Goal: Contribute content: Contribute content

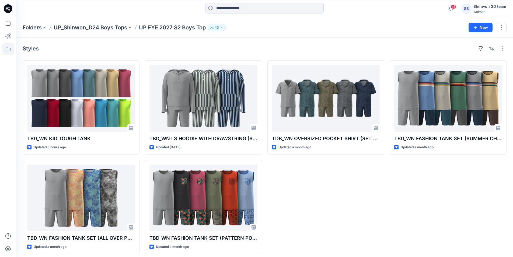
click at [367, 204] on div "TDB_WN OVERSIZED POCKET SHIRT (SET W.SHORTER SHORTS) Updated a month ago" at bounding box center [325, 156] width 117 height 193
click at [247, 47] on div "Styles" at bounding box center [265, 48] width 484 height 9
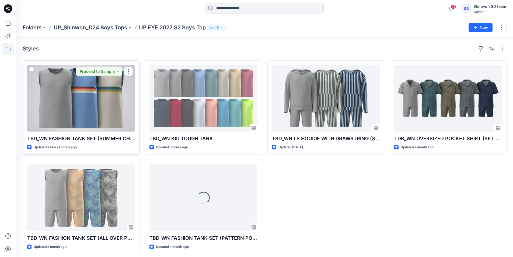
click at [98, 113] on div at bounding box center [81, 98] width 108 height 67
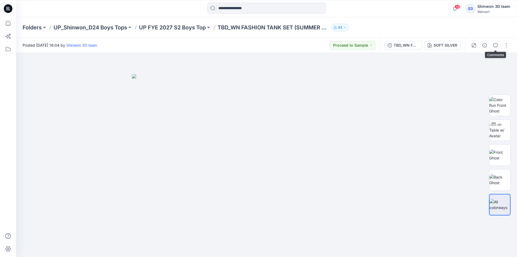
click at [496, 47] on icon "button" at bounding box center [495, 45] width 4 height 4
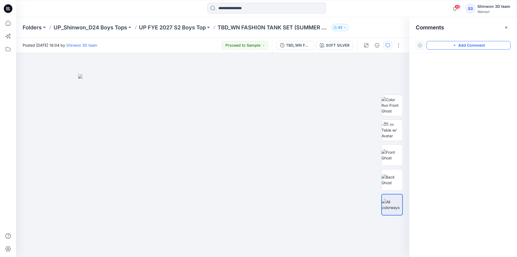
click at [490, 43] on button "Add Comment" at bounding box center [469, 45] width 84 height 9
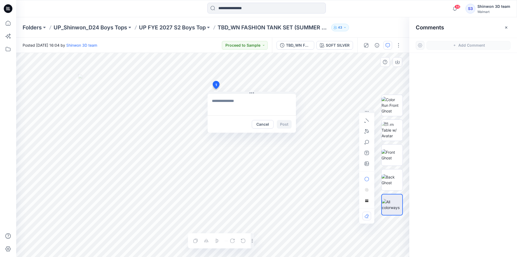
click at [216, 89] on div "1 Cancel Post Layer 1" at bounding box center [212, 155] width 393 height 204
click at [280, 105] on textarea at bounding box center [252, 105] width 88 height 22
paste textarea "**********"
click at [324, 118] on div "**********" at bounding box center [212, 155] width 393 height 204
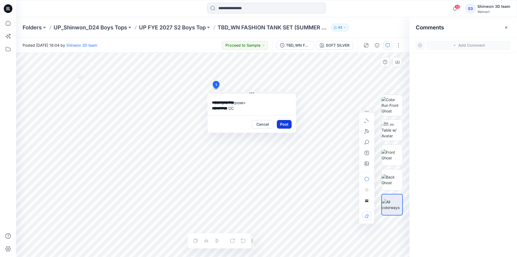
type textarea "**********"
click at [287, 123] on button "Post" at bounding box center [284, 124] width 15 height 9
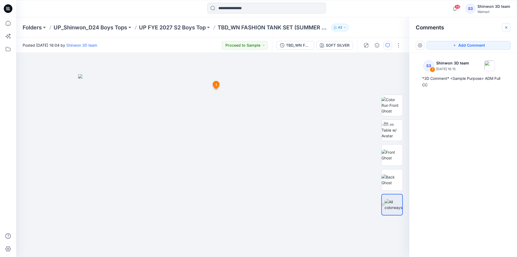
click at [505, 29] on icon "button" at bounding box center [506, 27] width 4 height 4
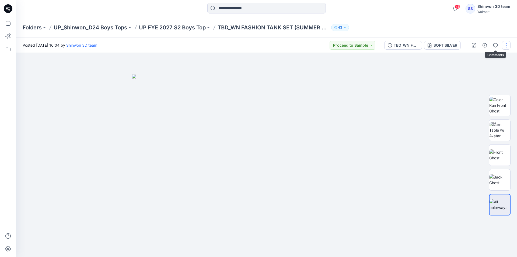
click at [506, 48] on button "button" at bounding box center [506, 45] width 9 height 9
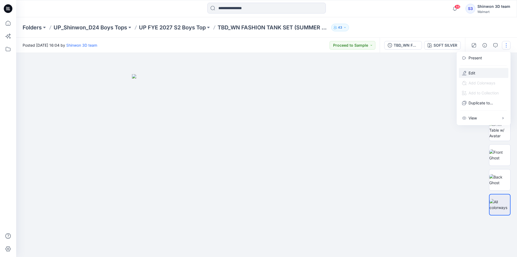
click at [470, 72] on p "Edit" at bounding box center [472, 73] width 7 height 6
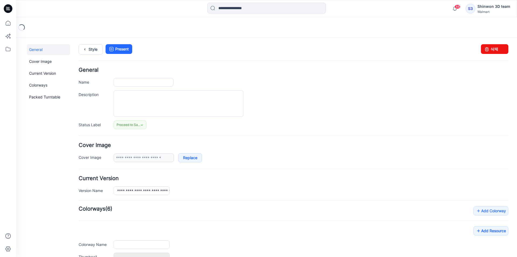
type input "**********"
type textarea "**********"
type input "**********"
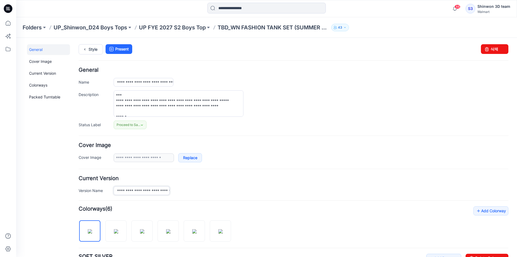
click at [151, 190] on input "**********" at bounding box center [142, 190] width 56 height 9
click at [164, 191] on input "**********" at bounding box center [142, 190] width 56 height 9
click at [164, 192] on input "**********" at bounding box center [142, 190] width 56 height 9
type input "**********"
click at [189, 191] on div "**********" at bounding box center [311, 190] width 395 height 9
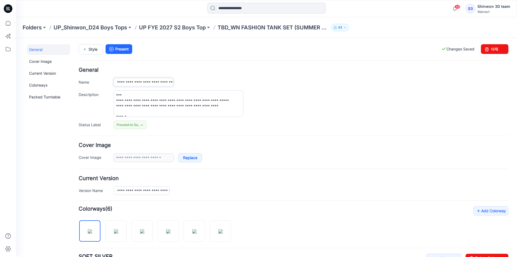
click at [161, 82] on input "**********" at bounding box center [144, 82] width 60 height 9
type input "**********"
click at [252, 95] on div "**********" at bounding box center [311, 103] width 395 height 26
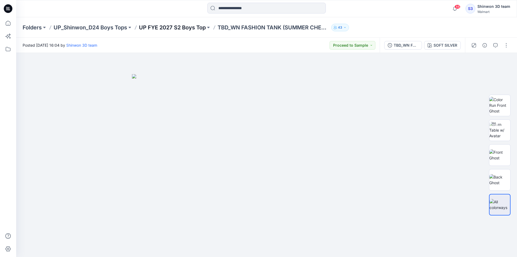
click at [193, 27] on p "UP FYE 2027 S2 Boys Top" at bounding box center [172, 28] width 67 height 8
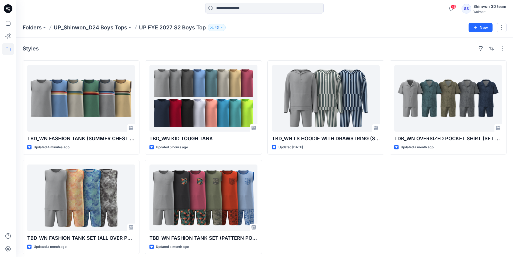
click at [432, 11] on div "46 Notifications Your style TBD_WN FASHION TANK (SUMMER CHEST STRIPE) has been …" at bounding box center [264, 9] width 497 height 12
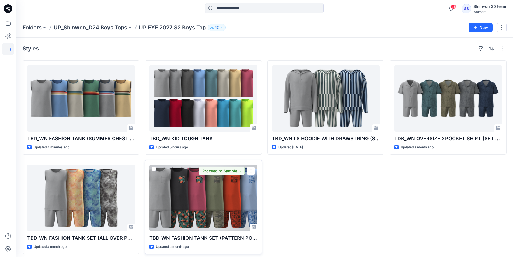
click at [172, 194] on div at bounding box center [203, 197] width 108 height 67
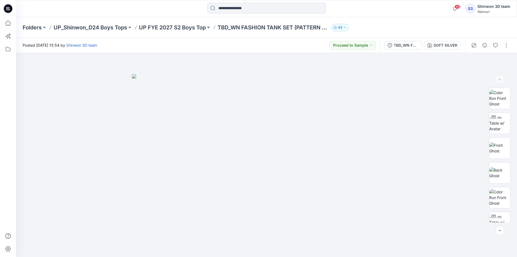
click at [219, 39] on div "Posted Wednesday, June 25, 2025 15:54 by Shinwon 3D team Proceed to Sample" at bounding box center [198, 45] width 364 height 15
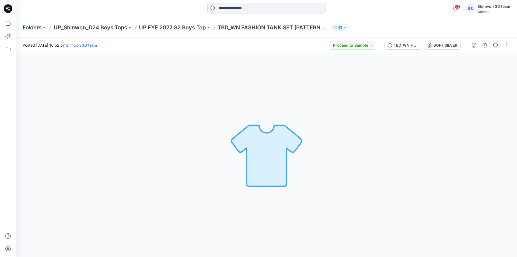
click at [381, 25] on div "Folders UP_Shinwon_D24 Boys Tops UP FYE 2027 S2 Boys Top TBD_WN FASHION TANK SE…" at bounding box center [246, 28] width 446 height 8
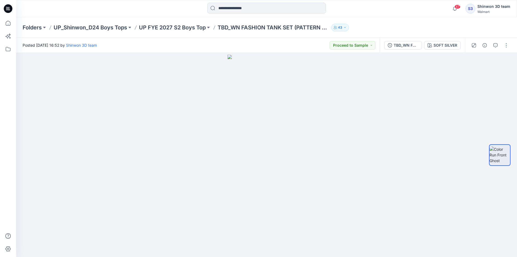
click at [442, 40] on div "TBD_WN FASHION TANK SET (PATTERN POCKET CONTR BINDING) SOFT SILVER" at bounding box center [422, 45] width 85 height 15
drag, startPoint x: 443, startPoint y: 41, endPoint x: 445, endPoint y: 43, distance: 3.2
click at [444, 42] on button "SOFT SILVER" at bounding box center [442, 45] width 37 height 9
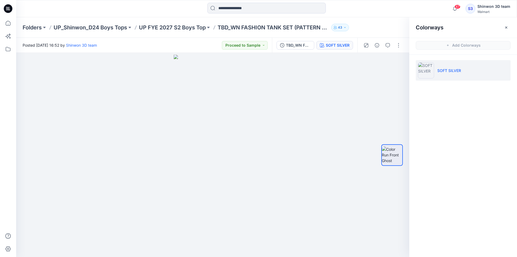
click at [506, 32] on div "Colorways" at bounding box center [463, 27] width 108 height 20
click at [509, 28] on button "button" at bounding box center [506, 27] width 9 height 9
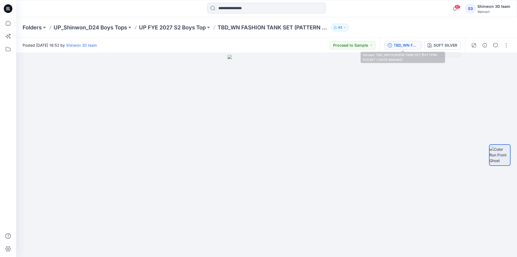
click at [414, 44] on div "TBD_WN FASHION TANK SET (PATTERN POCKET CONTR BINDING)" at bounding box center [406, 45] width 25 height 6
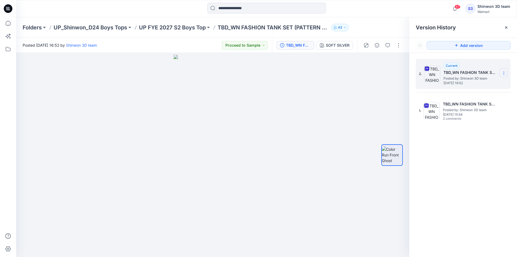
click at [503, 72] on icon at bounding box center [504, 73] width 4 height 4
click at [485, 86] on span "Download Source BW File" at bounding box center [476, 83] width 45 height 6
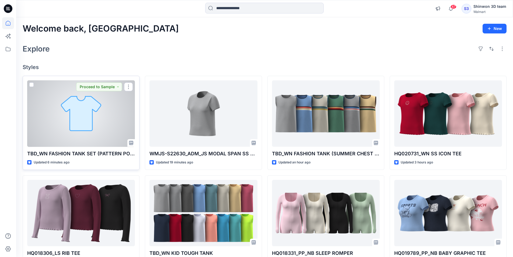
click at [86, 100] on div at bounding box center [81, 113] width 108 height 67
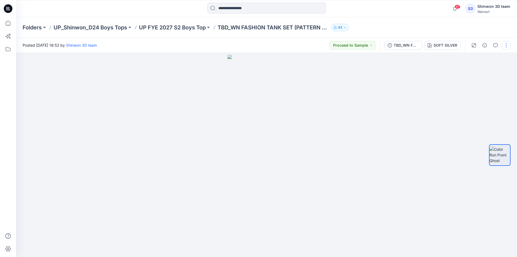
click at [508, 46] on button "button" at bounding box center [506, 45] width 9 height 9
click at [472, 72] on p "Edit" at bounding box center [472, 73] width 7 height 6
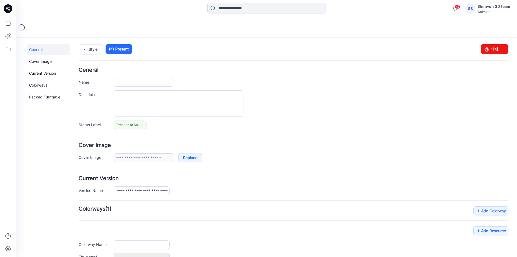
type input "**********"
type textarea "**********"
type input "**********"
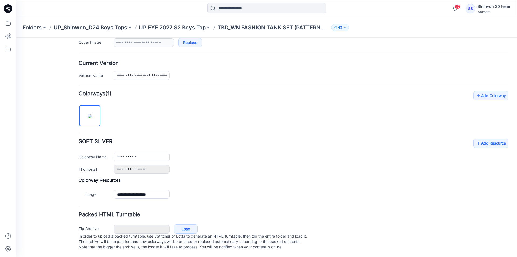
scroll to position [120, 0]
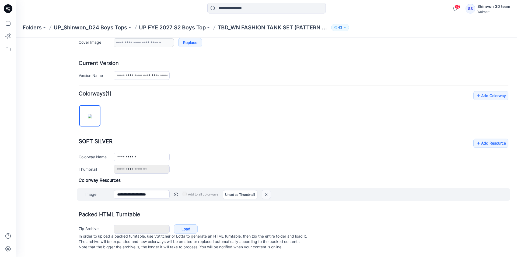
click at [265, 190] on img at bounding box center [266, 194] width 9 height 9
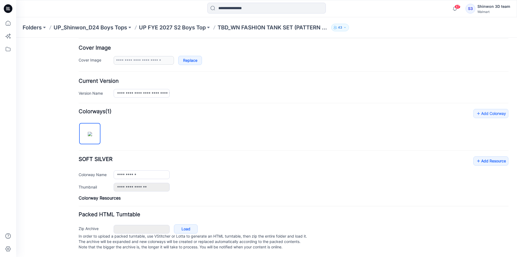
scroll to position [103, 0]
click at [202, 27] on p "UP FYE 2027 S2 Boys Top" at bounding box center [172, 28] width 67 height 8
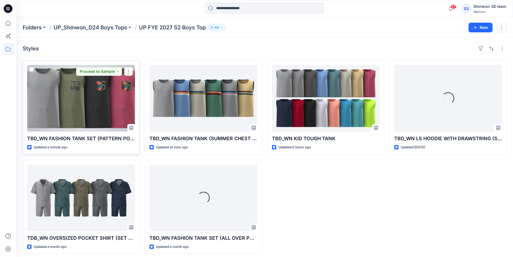
click at [88, 106] on div at bounding box center [81, 98] width 108 height 67
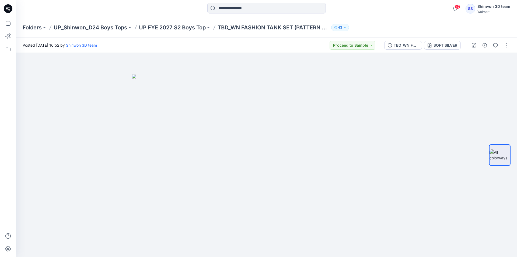
click at [382, 22] on div "Folders UP_Shinwon_D24 Boys Tops UP FYE 2027 S2 Boys Top TBD_WN FASHION TANK SE…" at bounding box center [266, 27] width 501 height 20
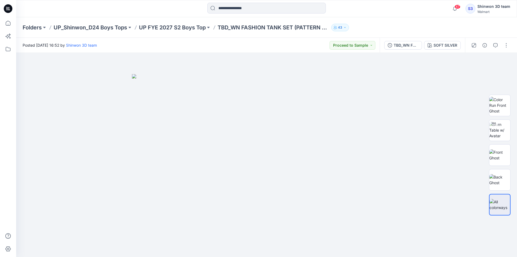
click at [361, 23] on div "Folders UP_Shinwon_D24 Boys Tops UP FYE 2027 S2 Boys Top TBD_WN FASHION TANK SE…" at bounding box center [266, 27] width 501 height 20
click at [448, 47] on div "SOFT SILVER" at bounding box center [446, 45] width 24 height 6
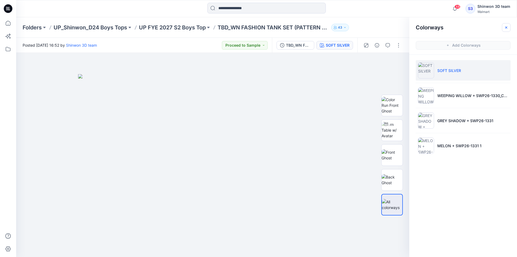
click at [507, 27] on icon "button" at bounding box center [506, 27] width 4 height 4
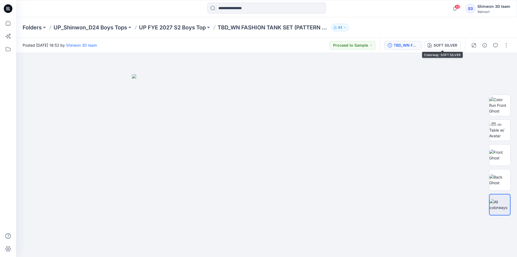
click at [417, 43] on div "TBD_WN FASHION TANK SET (PATTERN POCKET CONTR BINDING)" at bounding box center [406, 45] width 25 height 6
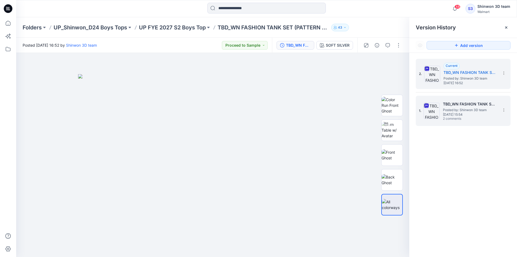
click at [451, 105] on h5 "TBD_WN FASHION TANK SET (PATTERN POCKET CONTR BINDING)" at bounding box center [470, 104] width 54 height 6
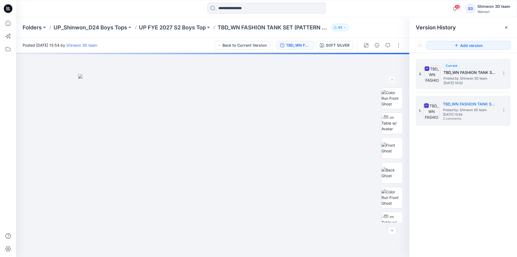
click at [468, 78] on span "Posted by: Shinwon 3D team" at bounding box center [471, 78] width 54 height 5
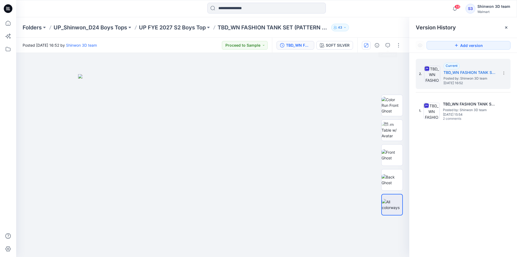
drag, startPoint x: 508, startPoint y: 26, endPoint x: 369, endPoint y: 44, distance: 139.9
click at [373, 49] on div "Posted Tuesday, August 26, 2025 16:52 by Shinwon 3D team Proceed to Sample TBD_…" at bounding box center [266, 147] width 501 height 219
click at [344, 43] on div "SOFT SILVER" at bounding box center [338, 45] width 24 height 6
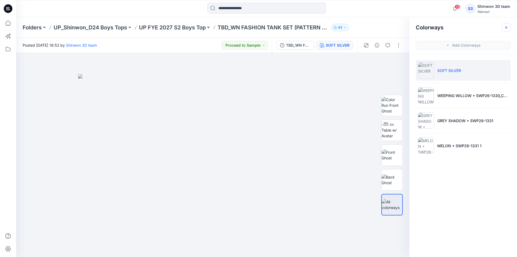
click at [507, 27] on icon "button" at bounding box center [506, 27] width 4 height 4
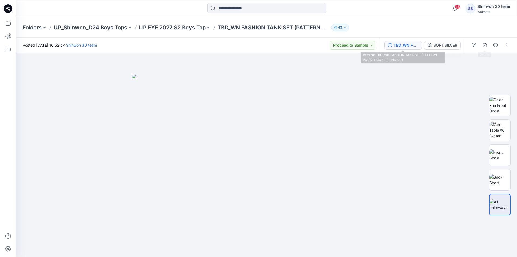
click at [393, 46] on button "TBD_WN FASHION TANK SET (PATTERN POCKET CONTR BINDING)" at bounding box center [403, 45] width 38 height 9
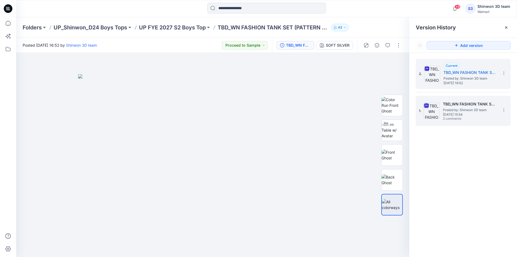
click at [430, 98] on div "1. TBD_WN FASHION TANK SET (PATTERN POCKET CONTR BINDING) Posted by: Shinwon 3D…" at bounding box center [459, 111] width 81 height 26
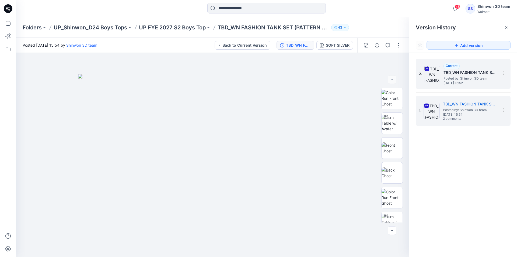
click at [451, 75] on h5 "TBD_WN FASHION TANK SET (PATTERN POCKET CONTR BINDING)" at bounding box center [471, 72] width 54 height 6
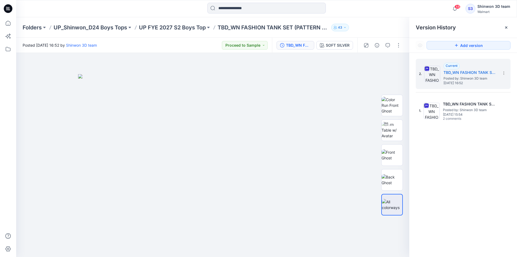
click at [364, 11] on div at bounding box center [266, 9] width 250 height 12
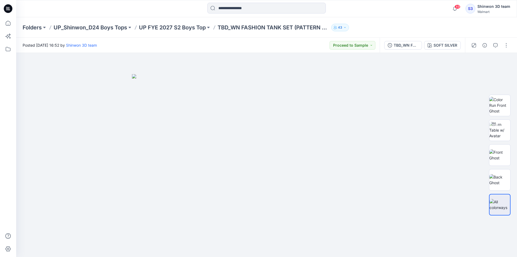
click at [375, 3] on div at bounding box center [266, 9] width 250 height 12
click at [398, 15] on div "49 Notifications Your style TBD_WN FASHION TANK SET (PATTERN POCKET CONTR BINDI…" at bounding box center [266, 8] width 501 height 17
click at [217, 46] on div "Posted Tuesday, August 26, 2025 16:52 by Shinwon 3D team Proceed to Sample" at bounding box center [198, 45] width 364 height 15
click at [434, 30] on div "Folders UP_Shinwon_D24 Boys Tops UP FYE 2027 S2 Boys Top TBD_WN FASHION TANK SE…" at bounding box center [246, 28] width 446 height 8
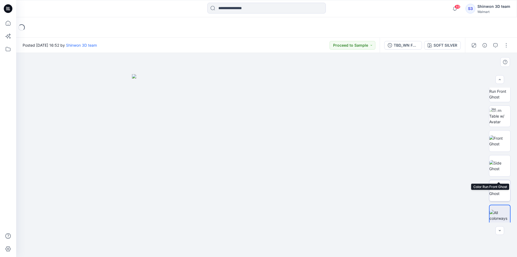
scroll to position [110, 0]
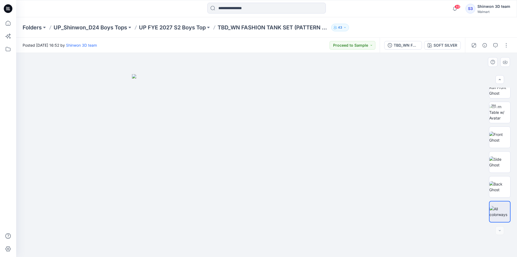
click at [253, 256] on div at bounding box center [266, 155] width 501 height 204
click at [507, 45] on button "button" at bounding box center [506, 45] width 9 height 9
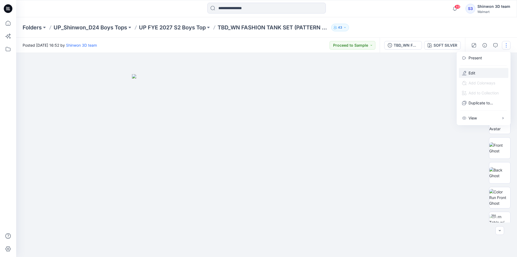
click at [475, 75] on p "Edit" at bounding box center [472, 73] width 7 height 6
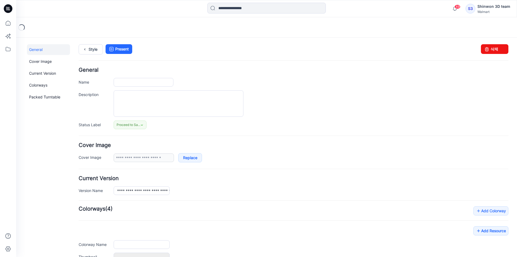
type input "**********"
type textarea "**********"
type input "**********"
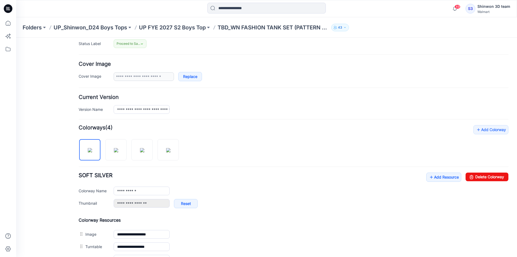
scroll to position [81, 0]
drag, startPoint x: 180, startPoint y: 124, endPoint x: 172, endPoint y: 144, distance: 22.3
click at [176, 134] on form "**********" at bounding box center [294, 214] width 430 height 454
click at [167, 149] on img at bounding box center [168, 150] width 4 height 4
type input "**********"
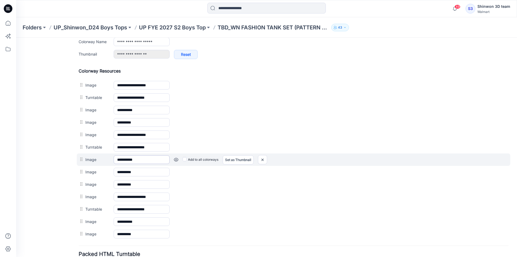
scroll to position [242, 0]
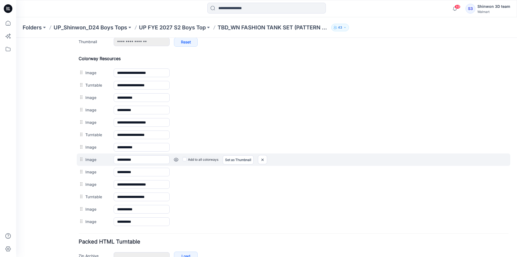
click at [16, 38] on link at bounding box center [16, 38] width 0 height 0
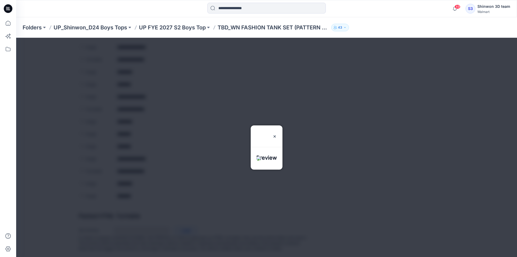
scroll to position [275, 0]
click at [184, 159] on div at bounding box center [266, 147] width 501 height 219
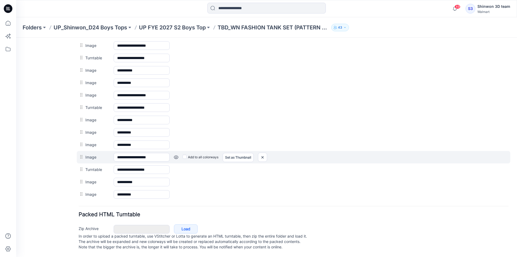
click at [16, 38] on link at bounding box center [16, 38] width 0 height 0
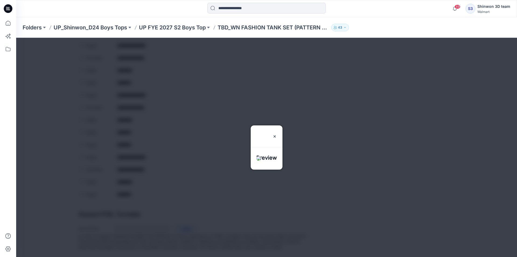
click at [178, 155] on div at bounding box center [266, 147] width 501 height 219
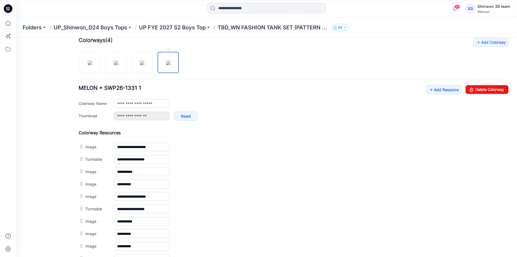
scroll to position [167, 0]
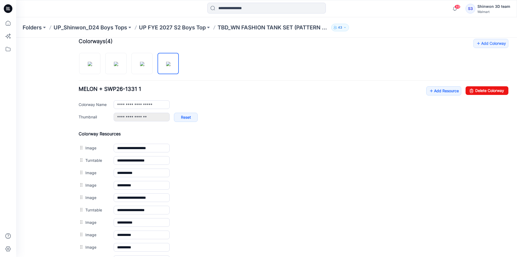
click at [186, 31] on div "Folders UP_Shinwon_D24 Boys Tops UP FYE 2027 S2 Boys Top TBD_WN FASHION TANK SE…" at bounding box center [266, 27] width 501 height 20
click at [189, 28] on p "UP FYE 2027 S2 Boys Top" at bounding box center [172, 28] width 67 height 8
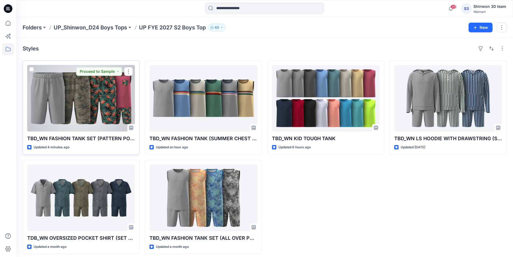
click at [126, 110] on div at bounding box center [81, 98] width 108 height 67
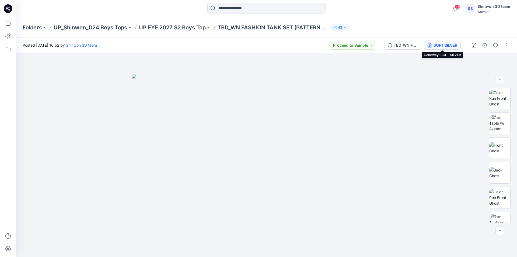
click at [437, 46] on div "SOFT SILVER" at bounding box center [446, 45] width 24 height 6
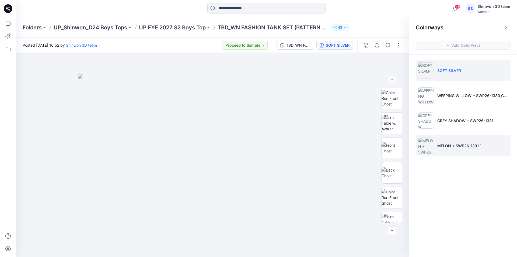
click at [444, 142] on li "MELON + SWP26-1331 1" at bounding box center [463, 145] width 95 height 20
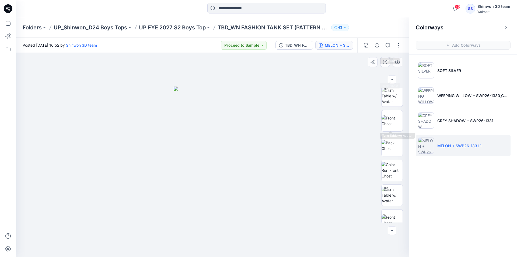
scroll to position [110, 0]
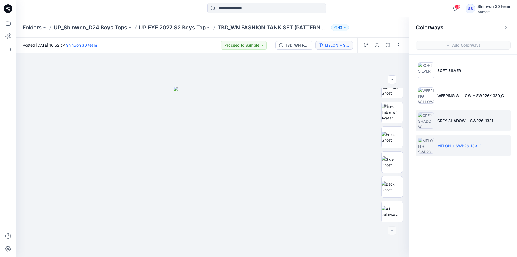
click at [442, 117] on li "GREY SHADOW + SWP26-1331" at bounding box center [463, 120] width 95 height 20
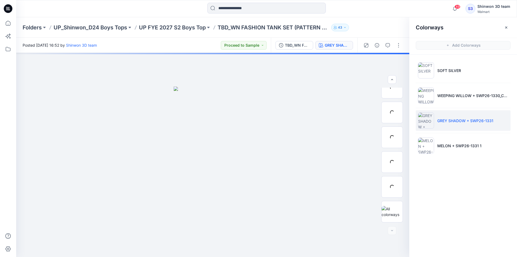
click at [448, 118] on p "GREY SHADOW + SWP26-1331" at bounding box center [465, 121] width 56 height 6
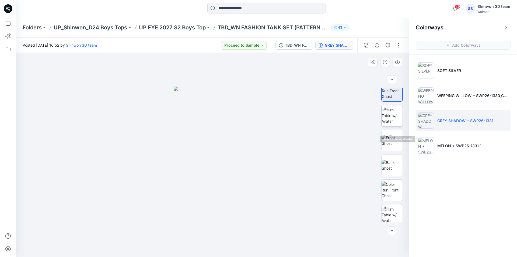
scroll to position [0, 0]
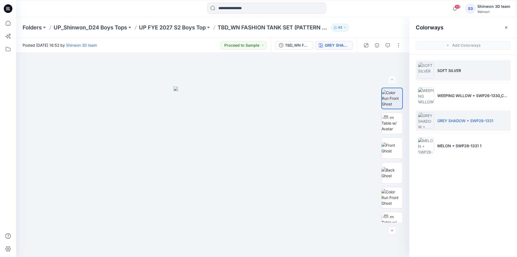
click at [440, 78] on li "SOFT SILVER" at bounding box center [463, 70] width 95 height 20
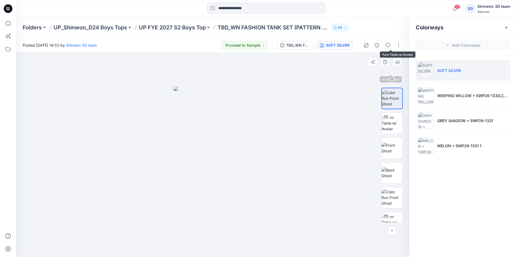
scroll to position [189, 0]
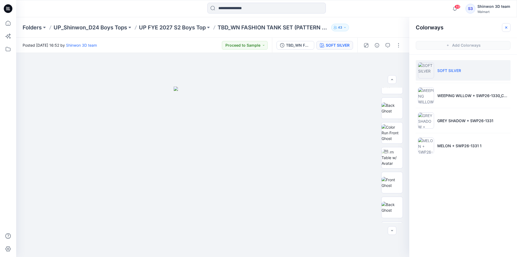
click at [503, 30] on button "button" at bounding box center [506, 27] width 9 height 9
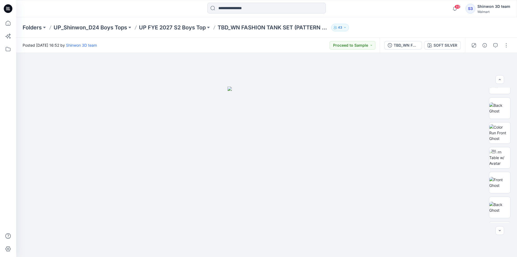
click at [513, 48] on div at bounding box center [490, 45] width 50 height 15
click at [508, 45] on button "button" at bounding box center [506, 45] width 9 height 9
click at [483, 73] on button "Edit" at bounding box center [484, 73] width 50 height 10
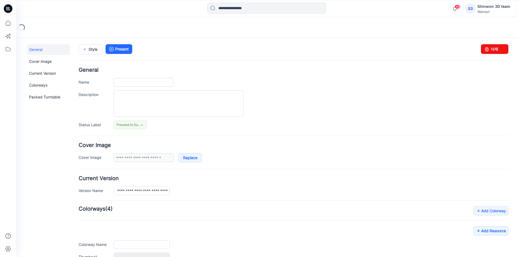
type input "**********"
type textarea "**********"
type input "**********"
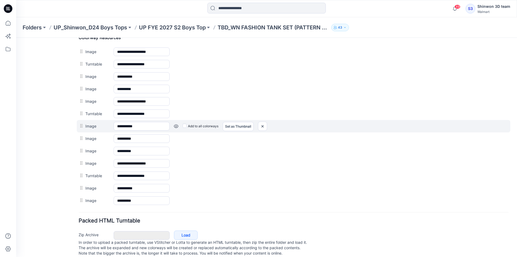
scroll to position [269, 0]
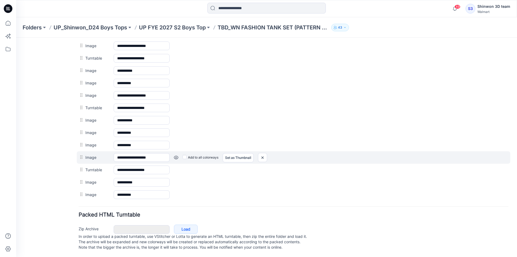
click at [16, 38] on link at bounding box center [16, 38] width 0 height 0
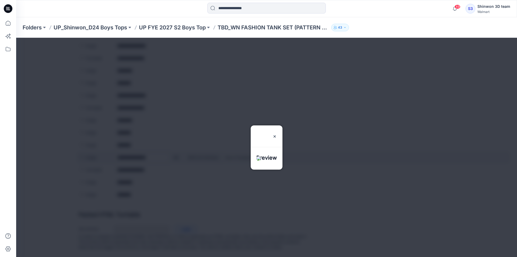
click at [174, 155] on div at bounding box center [266, 147] width 501 height 219
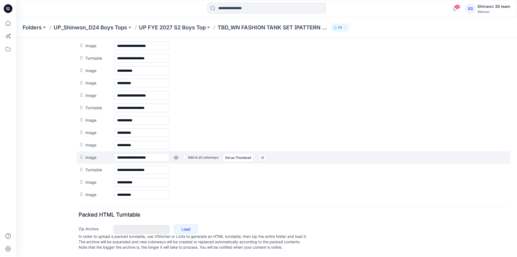
click at [16, 38] on img at bounding box center [16, 38] width 0 height 0
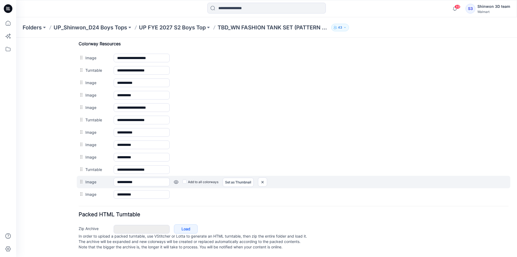
scroll to position [263, 0]
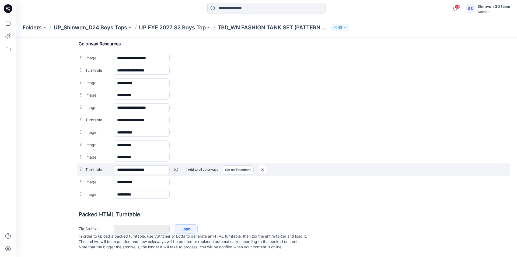
click at [16, 38] on link at bounding box center [16, 38] width 0 height 0
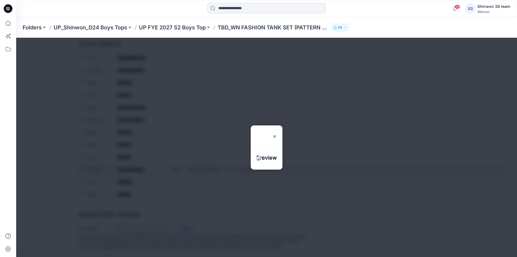
click at [175, 165] on div at bounding box center [266, 147] width 501 height 219
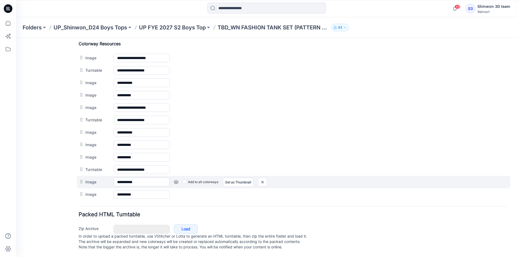
click at [16, 38] on link at bounding box center [16, 38] width 0 height 0
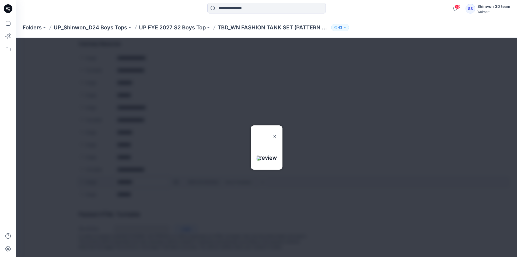
click at [176, 176] on div at bounding box center [266, 147] width 501 height 219
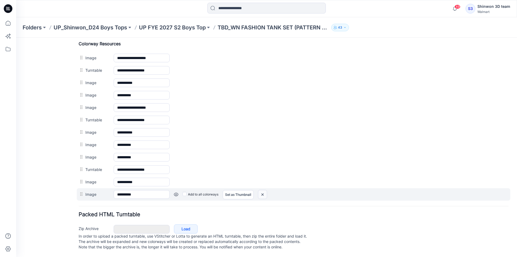
click at [16, 38] on img at bounding box center [16, 38] width 0 height 0
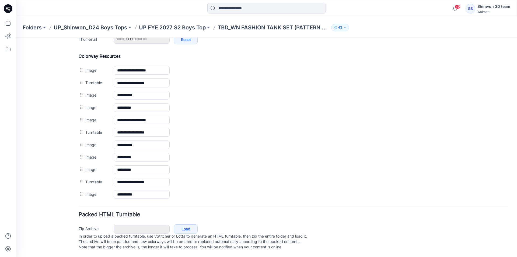
click at [16, 38] on img at bounding box center [16, 38] width 0 height 0
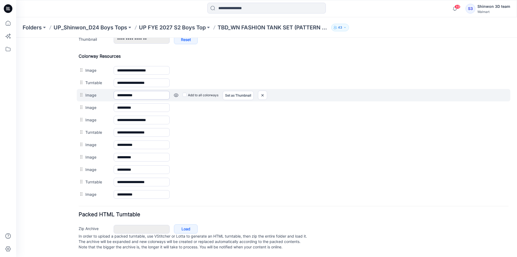
scroll to position [238, 0]
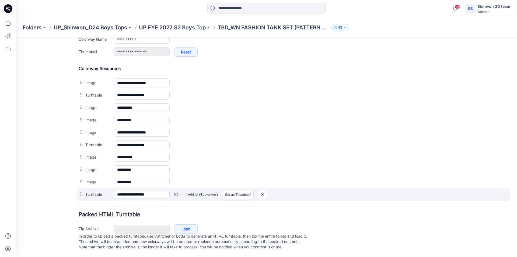
click at [16, 38] on link at bounding box center [16, 38] width 0 height 0
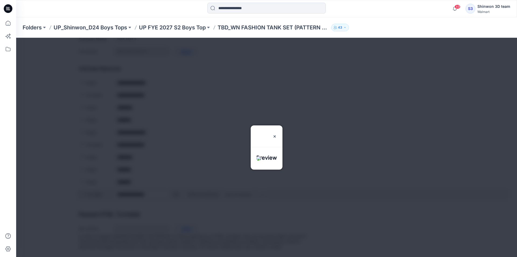
click at [176, 190] on div at bounding box center [266, 147] width 501 height 219
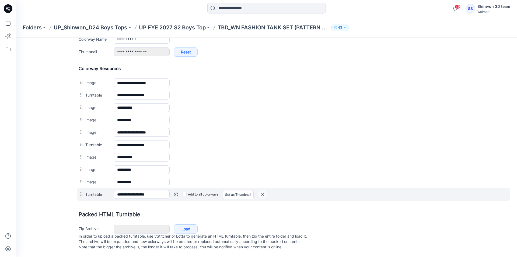
click at [16, 38] on img at bounding box center [16, 38] width 0 height 0
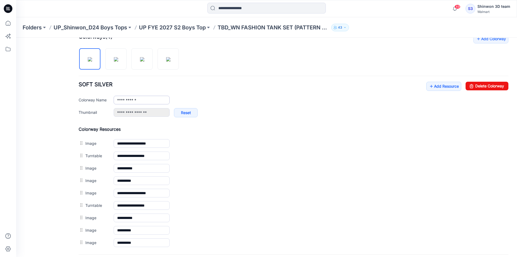
scroll to position [172, 0]
click at [114, 62] on img at bounding box center [116, 59] width 4 height 4
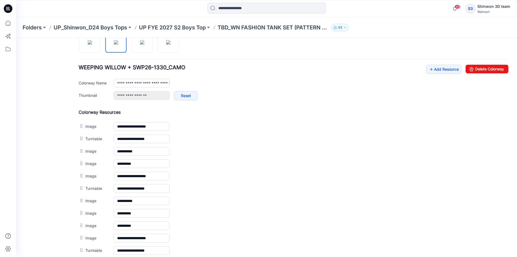
scroll to position [198, 0]
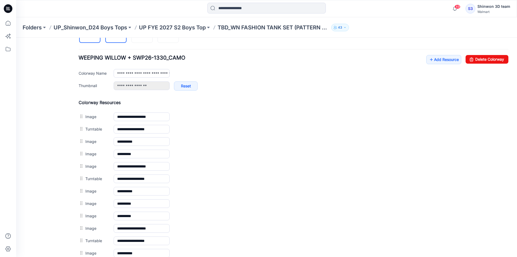
click at [92, 35] on img at bounding box center [90, 32] width 4 height 4
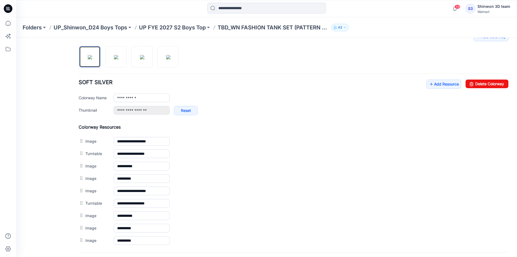
scroll to position [172, 0]
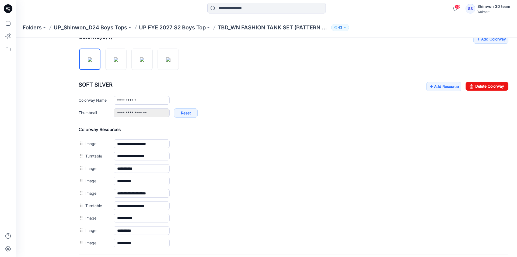
click at [166, 70] on div at bounding box center [131, 57] width 104 height 28
click at [168, 62] on img at bounding box center [168, 59] width 4 height 4
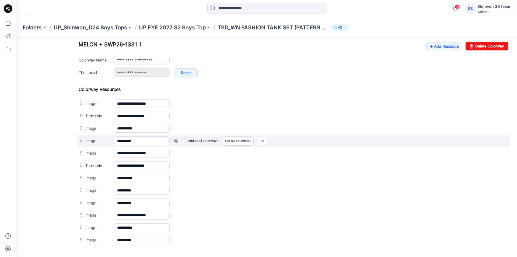
scroll to position [252, 0]
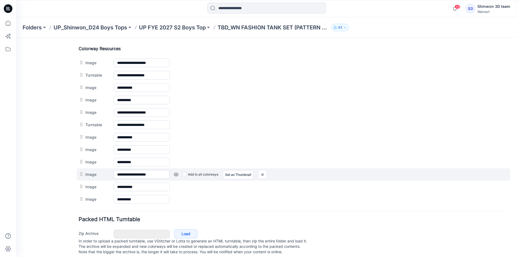
click at [16, 38] on link at bounding box center [16, 38] width 0 height 0
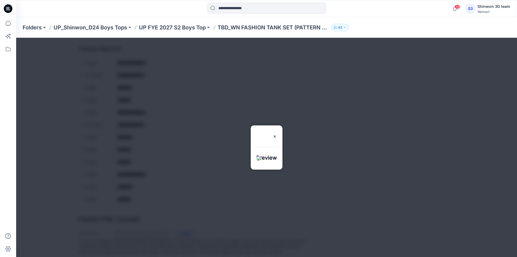
click at [176, 175] on div at bounding box center [266, 147] width 501 height 219
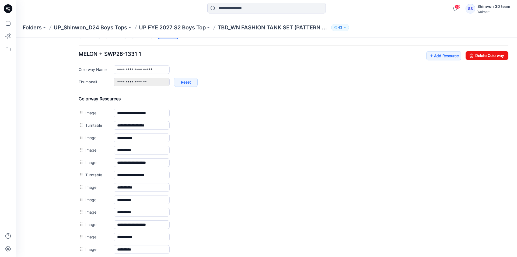
scroll to position [198, 0]
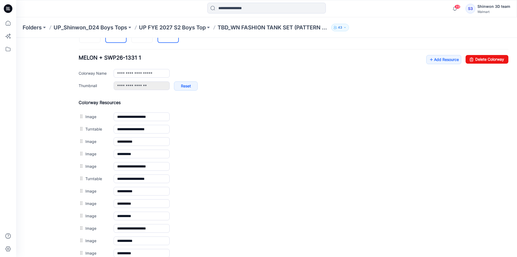
click at [118, 35] on img at bounding box center [116, 32] width 4 height 4
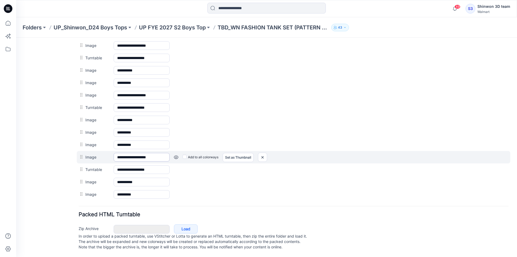
scroll to position [275, 0]
click at [16, 38] on div "Add to all colorways Set as Thumbnail Unset as Thumbnail" at bounding box center [16, 38] width 0 height 0
click at [16, 38] on link at bounding box center [16, 38] width 0 height 0
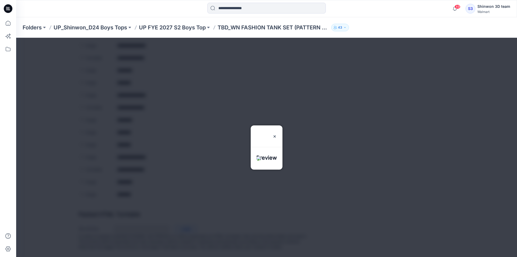
click at [176, 153] on div at bounding box center [266, 147] width 501 height 219
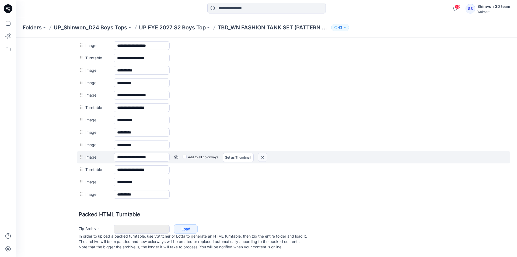
click at [16, 38] on img at bounding box center [16, 38] width 0 height 0
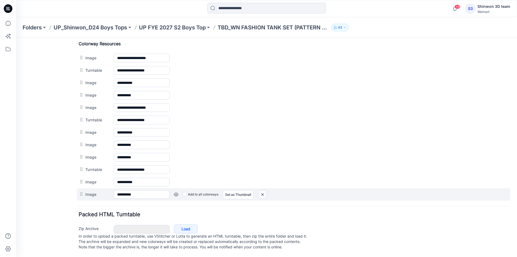
click at [16, 38] on img at bounding box center [16, 38] width 0 height 0
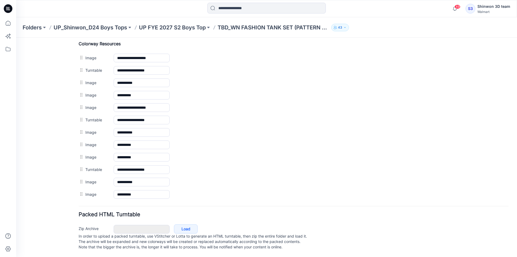
scroll to position [250, 0]
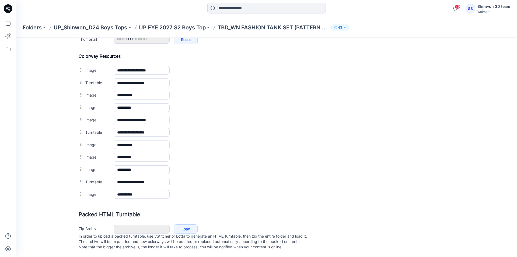
click at [16, 38] on img at bounding box center [16, 38] width 0 height 0
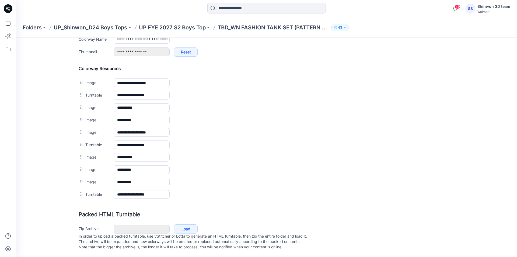
scroll to position [238, 0]
click at [16, 38] on img at bounding box center [16, 38] width 0 height 0
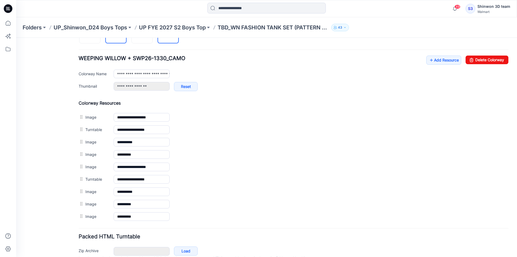
scroll to position [172, 0]
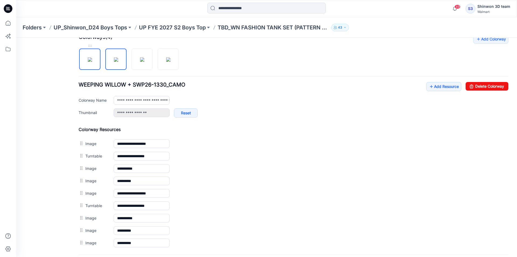
click at [92, 62] on img at bounding box center [90, 59] width 4 height 4
click at [118, 62] on img at bounding box center [116, 59] width 4 height 4
click at [140, 62] on img at bounding box center [142, 59] width 4 height 4
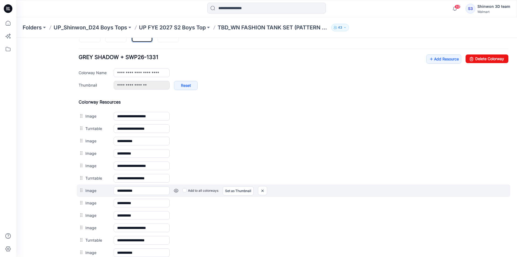
scroll to position [225, 0]
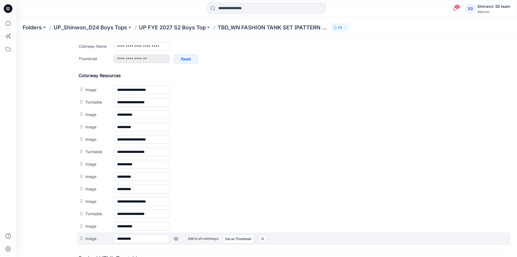
click at [16, 38] on img at bounding box center [16, 38] width 0 height 0
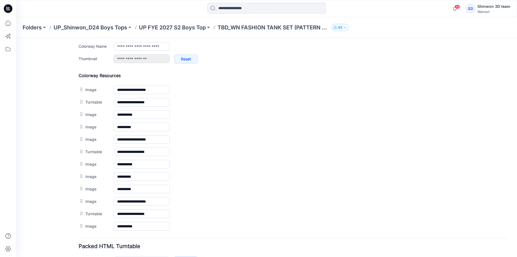
click at [16, 38] on img at bounding box center [16, 38] width 0 height 0
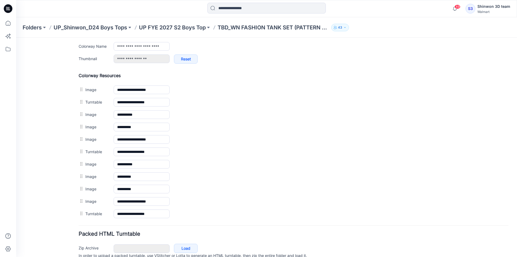
click at [16, 38] on img at bounding box center [16, 38] width 0 height 0
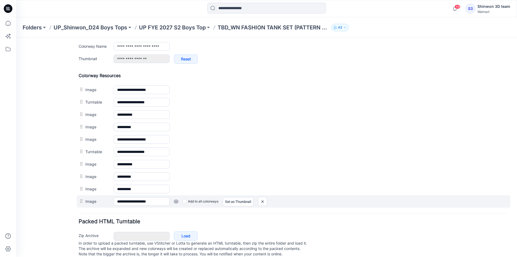
click at [16, 38] on link at bounding box center [16, 38] width 0 height 0
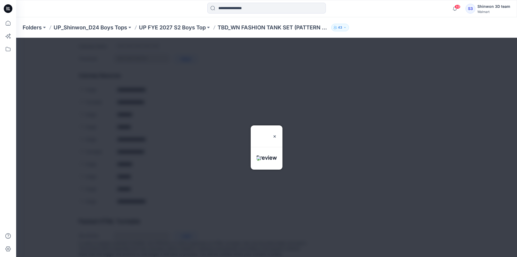
click at [177, 203] on div at bounding box center [266, 147] width 501 height 219
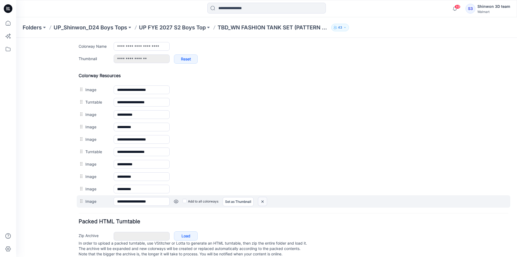
click at [16, 38] on img at bounding box center [16, 38] width 0 height 0
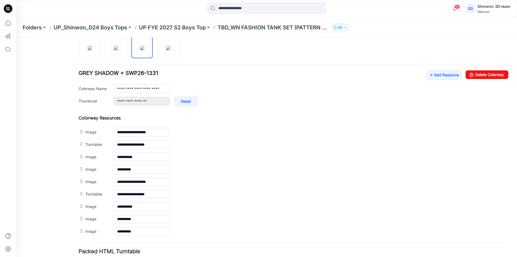
scroll to position [172, 0]
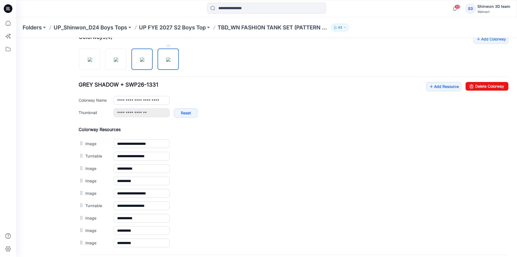
click at [170, 60] on img at bounding box center [168, 59] width 4 height 4
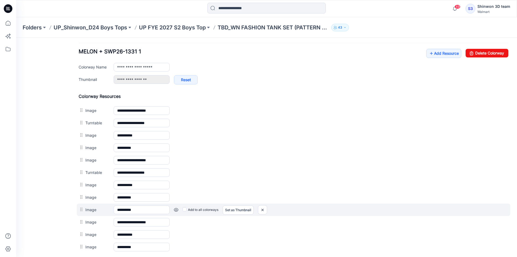
scroll to position [263, 0]
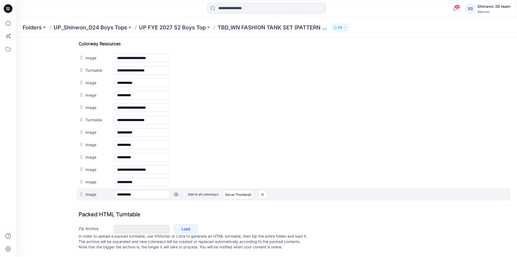
click at [16, 38] on div at bounding box center [16, 38] width 0 height 0
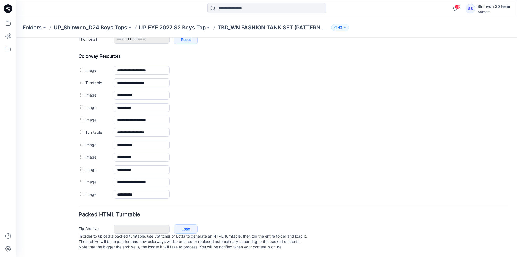
scroll to position [250, 0]
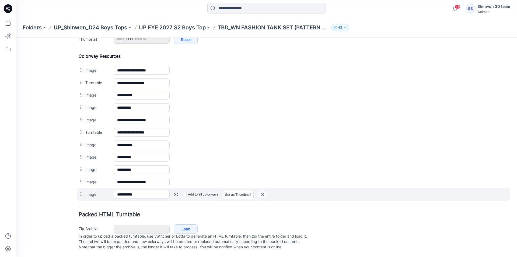
click at [16, 38] on img at bounding box center [16, 38] width 0 height 0
click at [16, 38] on link at bounding box center [16, 38] width 0 height 0
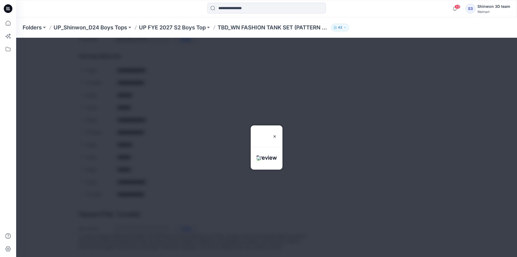
click at [177, 189] on div at bounding box center [266, 147] width 501 height 219
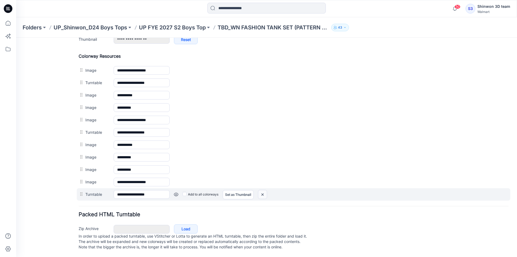
click at [16, 38] on img at bounding box center [16, 38] width 0 height 0
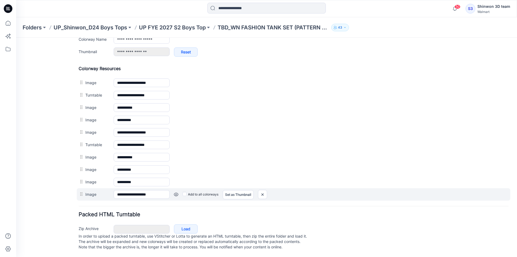
scroll to position [238, 0]
click at [16, 38] on link at bounding box center [16, 38] width 0 height 0
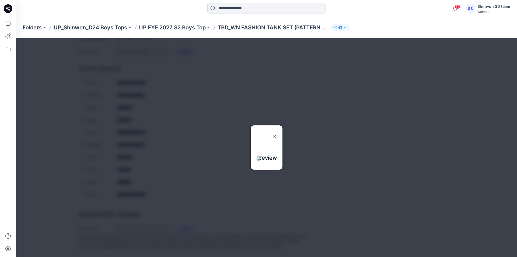
click at [176, 190] on div at bounding box center [266, 147] width 501 height 219
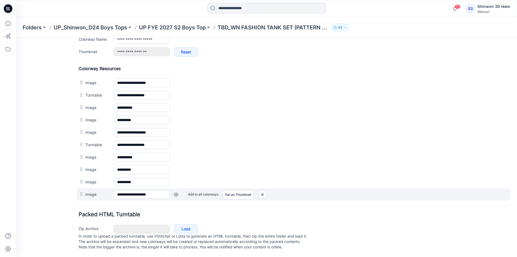
click at [16, 38] on img at bounding box center [16, 38] width 0 height 0
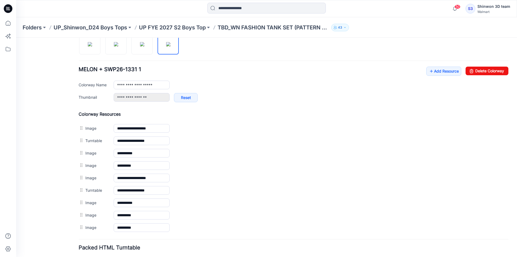
scroll to position [172, 0]
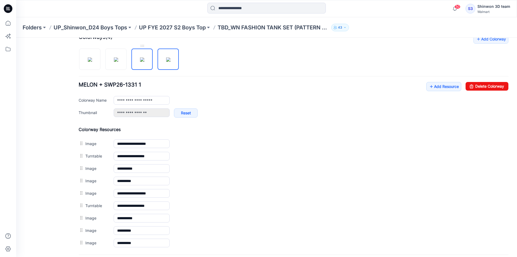
click at [144, 60] on img at bounding box center [142, 59] width 4 height 4
click at [117, 60] on img at bounding box center [116, 59] width 4 height 4
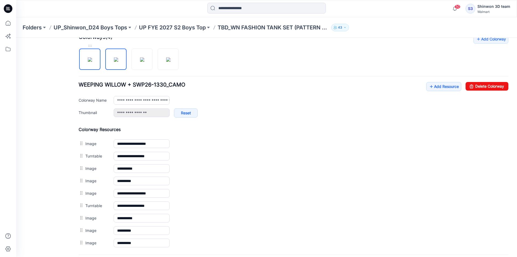
click at [92, 61] on img at bounding box center [90, 59] width 4 height 4
type input "**********"
click at [177, 29] on p "UP FYE 2027 S2 Boys Top" at bounding box center [172, 28] width 67 height 8
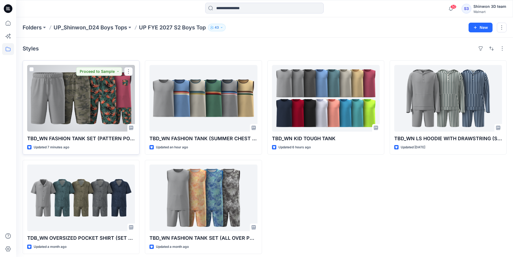
click at [124, 101] on div at bounding box center [81, 98] width 108 height 67
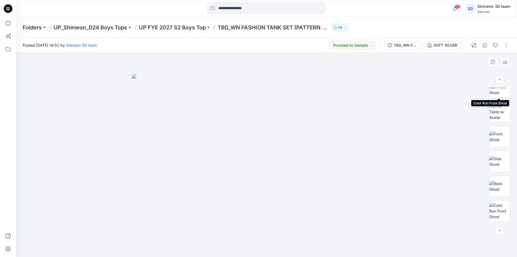
scroll to position [184, 0]
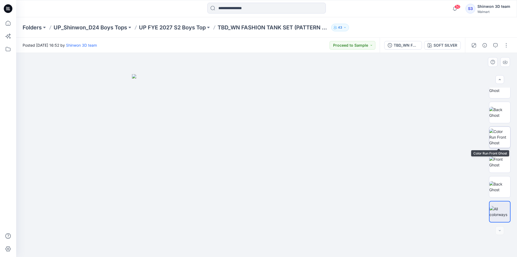
click at [495, 143] on img at bounding box center [499, 136] width 21 height 17
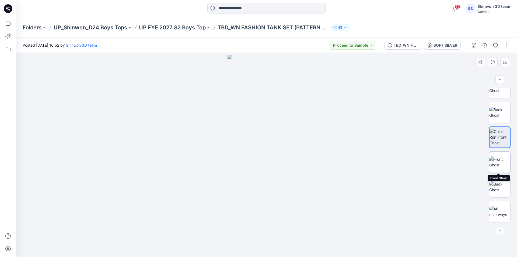
click at [501, 161] on img at bounding box center [499, 161] width 21 height 11
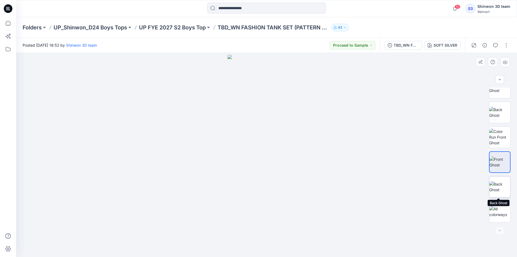
click at [503, 188] on img at bounding box center [499, 186] width 21 height 11
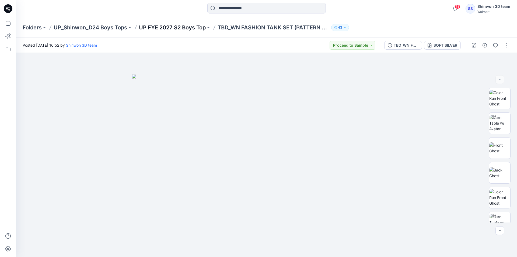
click at [203, 30] on p "UP FYE 2027 S2 Boys Top" at bounding box center [172, 28] width 67 height 8
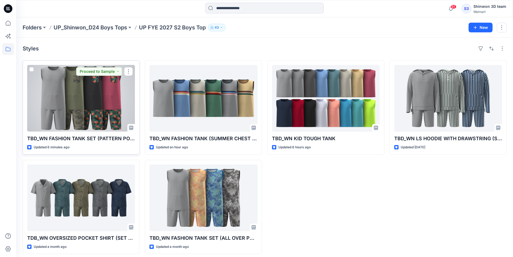
click at [89, 88] on div at bounding box center [81, 98] width 108 height 67
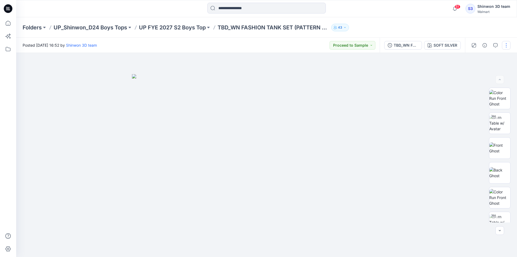
click at [508, 45] on button "button" at bounding box center [506, 45] width 9 height 9
click at [470, 70] on button "Edit" at bounding box center [484, 73] width 50 height 10
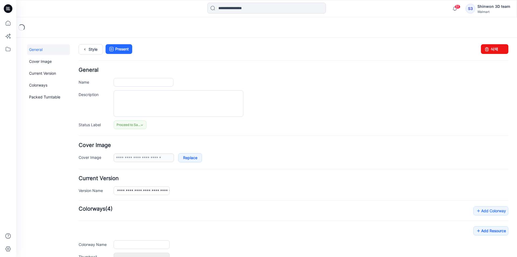
type input "**********"
type textarea "**********"
type input "**********"
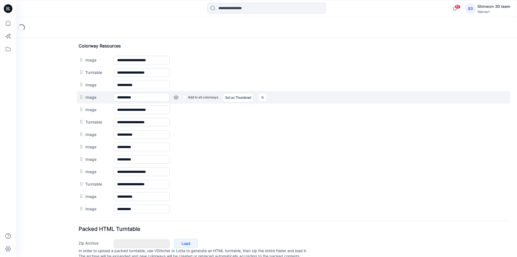
scroll to position [275, 0]
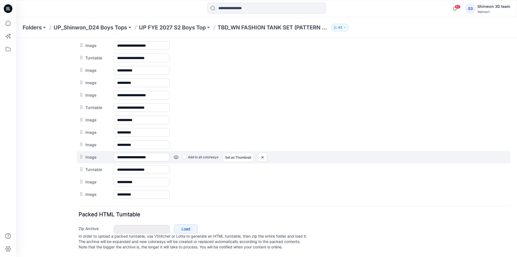
click at [16, 38] on link at bounding box center [16, 38] width 0 height 0
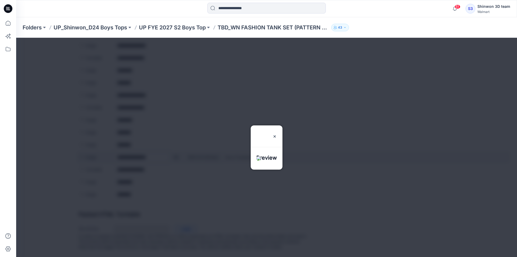
click at [176, 153] on div at bounding box center [266, 147] width 501 height 219
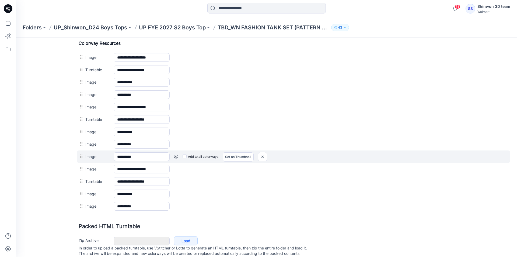
scroll to position [248, 0]
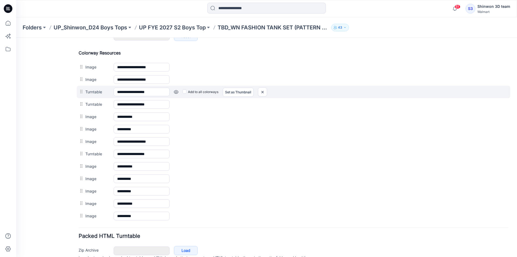
click at [16, 38] on link at bounding box center [16, 38] width 0 height 0
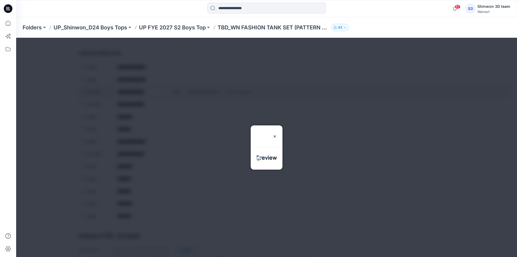
click at [174, 90] on div at bounding box center [266, 147] width 501 height 219
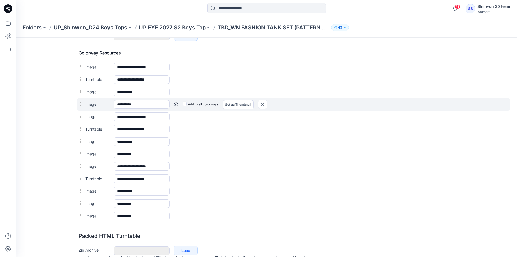
click at [16, 38] on div "Add to all colorways Set as Thumbnail Unset as Thumbnail" at bounding box center [16, 38] width 0 height 0
click at [16, 38] on link at bounding box center [16, 38] width 0 height 0
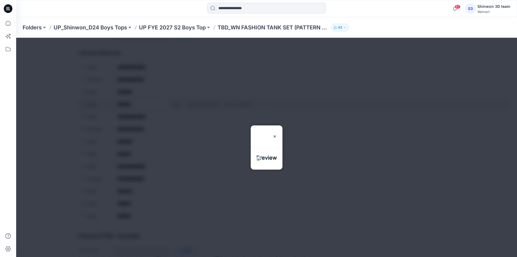
click at [176, 106] on div at bounding box center [266, 147] width 501 height 219
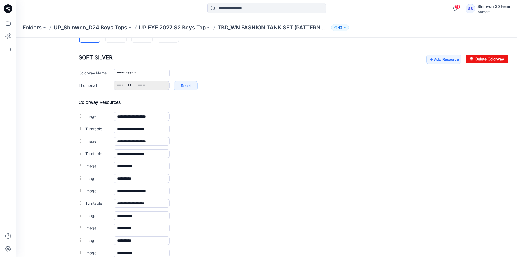
scroll to position [194, 0]
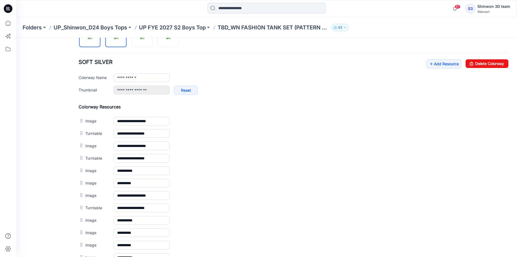
click at [118, 39] on img at bounding box center [116, 37] width 4 height 4
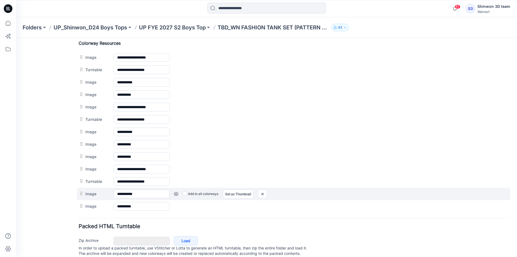
scroll to position [248, 0]
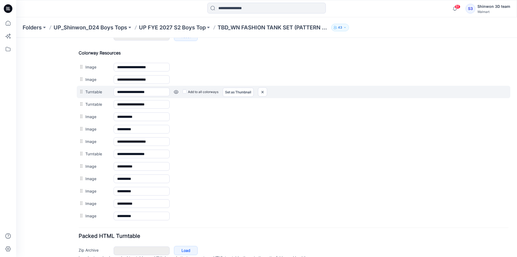
click at [16, 38] on link at bounding box center [16, 38] width 0 height 0
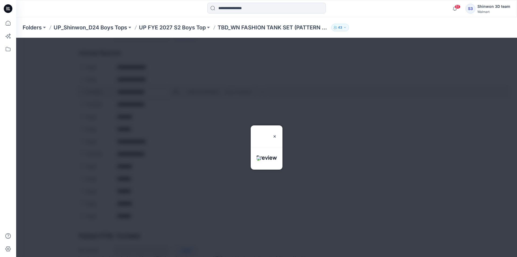
click at [174, 92] on div at bounding box center [266, 147] width 501 height 219
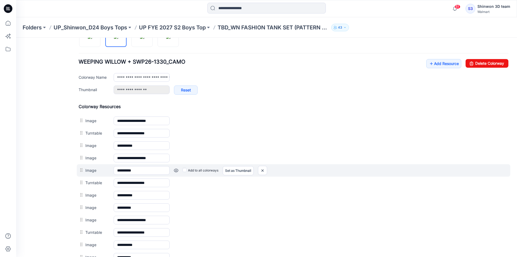
scroll to position [194, 0]
click at [16, 38] on link at bounding box center [16, 38] width 0 height 0
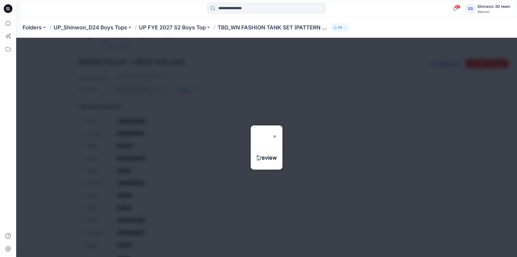
click at [177, 168] on div at bounding box center [266, 147] width 501 height 219
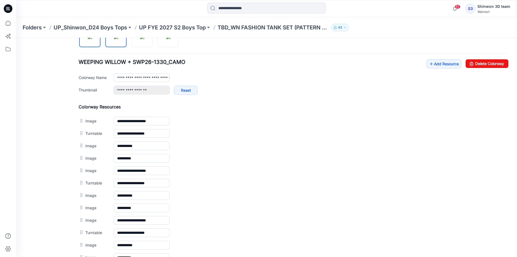
click at [92, 39] on img at bounding box center [90, 37] width 4 height 4
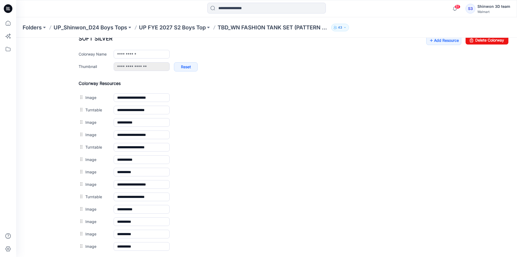
scroll to position [167, 0]
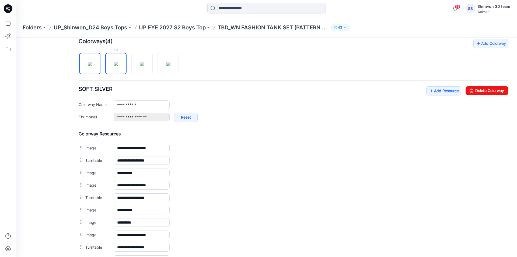
click at [114, 65] on img at bounding box center [116, 64] width 4 height 4
click at [92, 65] on img at bounding box center [90, 64] width 4 height 4
click at [119, 74] on link at bounding box center [115, 63] width 21 height 21
click at [89, 62] on img at bounding box center [90, 64] width 4 height 4
click at [114, 62] on img at bounding box center [116, 64] width 4 height 4
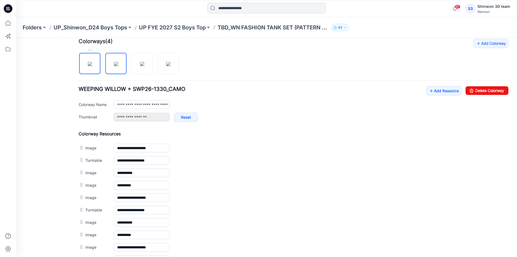
click at [92, 64] on img at bounding box center [90, 64] width 4 height 4
click at [114, 64] on img at bounding box center [116, 64] width 4 height 4
click at [144, 63] on img at bounding box center [142, 64] width 4 height 4
click at [117, 66] on img at bounding box center [116, 64] width 4 height 4
click at [92, 64] on img at bounding box center [90, 64] width 4 height 4
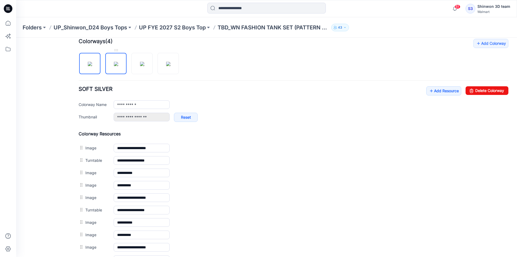
click at [116, 64] on img at bounding box center [116, 64] width 4 height 4
click at [140, 65] on img at bounding box center [142, 64] width 4 height 4
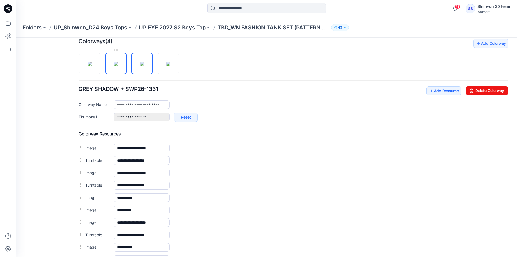
click at [118, 66] on img at bounding box center [116, 64] width 4 height 4
click at [140, 66] on img at bounding box center [142, 64] width 4 height 4
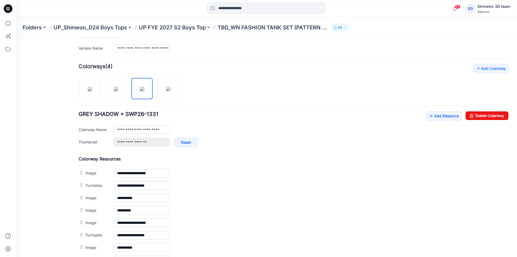
scroll to position [140, 0]
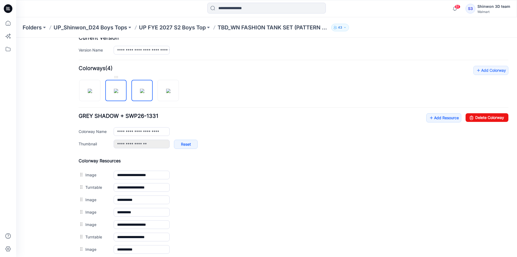
click at [118, 93] on img at bounding box center [116, 91] width 4 height 4
click at [92, 93] on img at bounding box center [90, 91] width 4 height 4
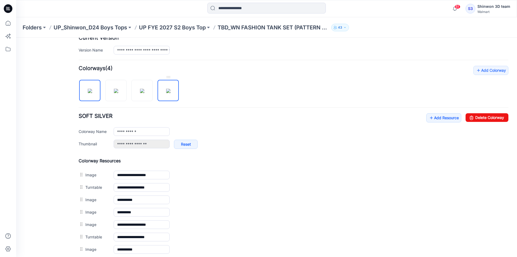
click at [166, 93] on img at bounding box center [168, 91] width 4 height 4
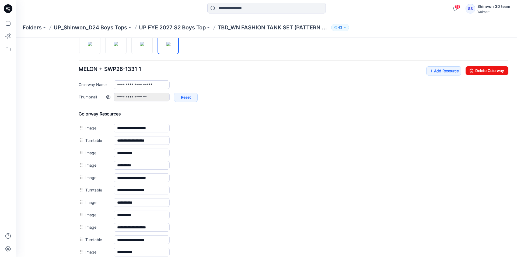
scroll to position [167, 0]
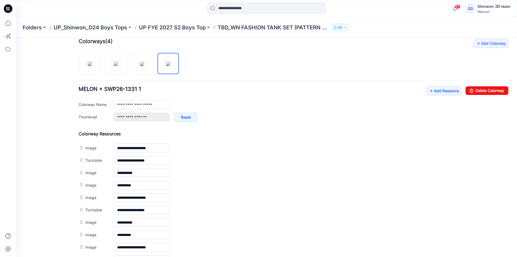
click at [153, 63] on div at bounding box center [131, 61] width 104 height 28
click at [144, 64] on img at bounding box center [142, 64] width 4 height 4
click at [166, 64] on img at bounding box center [168, 64] width 4 height 4
click at [144, 66] on img at bounding box center [142, 64] width 4 height 4
click at [118, 64] on img at bounding box center [116, 64] width 4 height 4
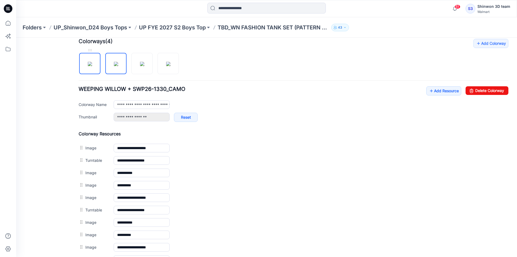
click at [92, 66] on img at bounding box center [90, 64] width 4 height 4
type input "**********"
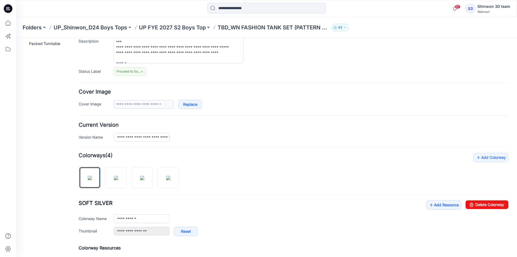
scroll to position [54, 0]
click at [162, 139] on input "**********" at bounding box center [142, 136] width 56 height 9
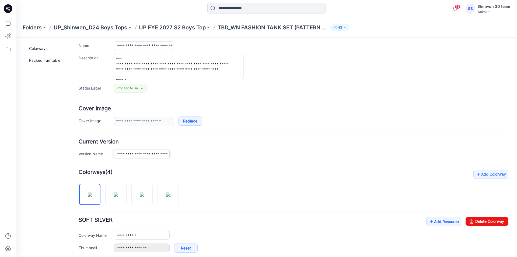
scroll to position [0, 0]
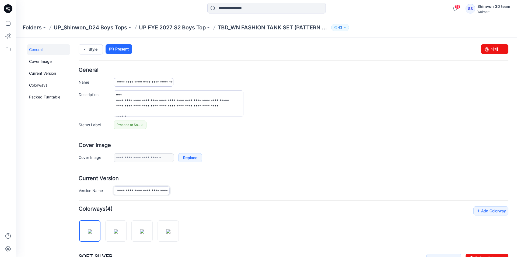
type input "**********"
click at [162, 82] on input "**********" at bounding box center [144, 82] width 60 height 9
type input "**********"
click at [208, 80] on div "**********" at bounding box center [311, 82] width 395 height 9
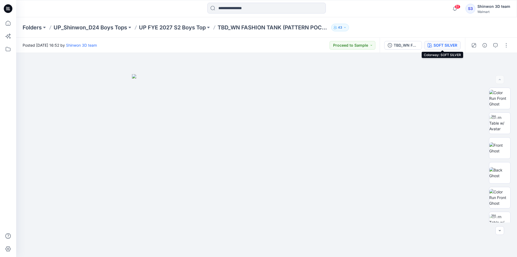
click at [453, 44] on div "SOFT SILVER" at bounding box center [446, 45] width 24 height 6
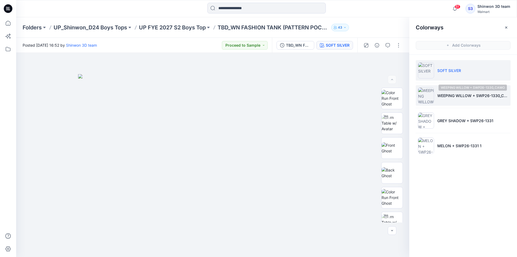
click at [439, 96] on p "WEEPING WILLOW + SWP26-1330_CAMO" at bounding box center [472, 96] width 71 height 6
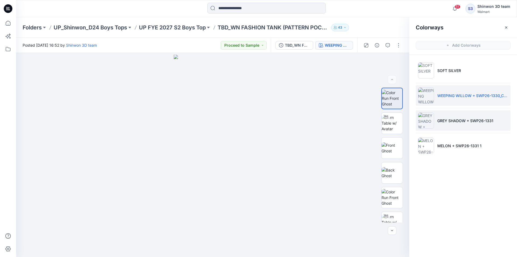
click at [452, 115] on li "GREY SHADOW + SWP26-1331" at bounding box center [463, 120] width 95 height 20
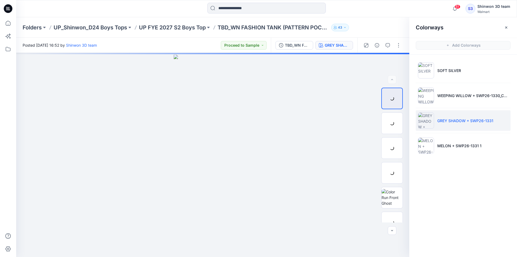
click at [454, 115] on li "GREY SHADOW + SWP26-1331" at bounding box center [463, 120] width 95 height 20
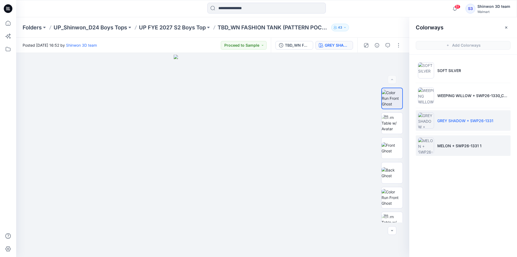
click at [450, 146] on p "MELON + SWP26-1331 1" at bounding box center [459, 146] width 44 height 6
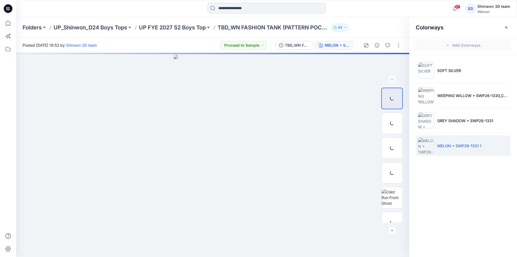
click at [452, 144] on p "MELON + SWP26-1331 1" at bounding box center [459, 146] width 44 height 6
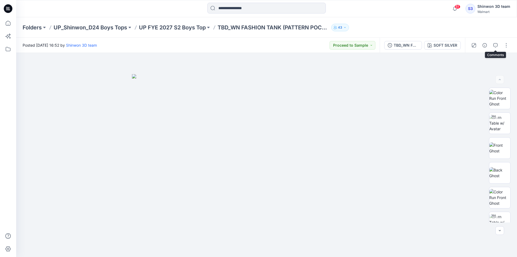
click at [496, 44] on icon "button" at bounding box center [495, 45] width 4 height 4
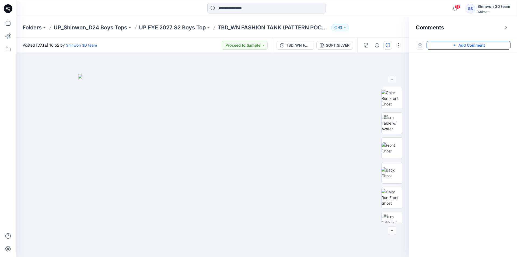
drag, startPoint x: 490, startPoint y: 47, endPoint x: 462, endPoint y: 47, distance: 27.7
click at [490, 47] on button "Add Comment" at bounding box center [469, 45] width 84 height 9
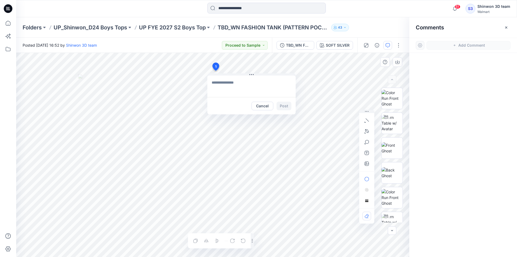
click at [215, 71] on div "1 Cancel Post Layer 1" at bounding box center [212, 155] width 393 height 204
drag, startPoint x: 265, startPoint y: 94, endPoint x: 470, endPoint y: 109, distance: 206.3
click at [456, 105] on div "**********" at bounding box center [266, 155] width 501 height 204
type textarea "**********"
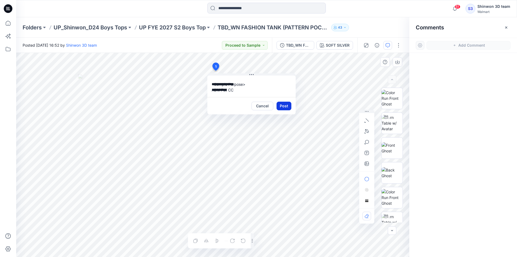
click at [289, 104] on button "Post" at bounding box center [284, 106] width 15 height 9
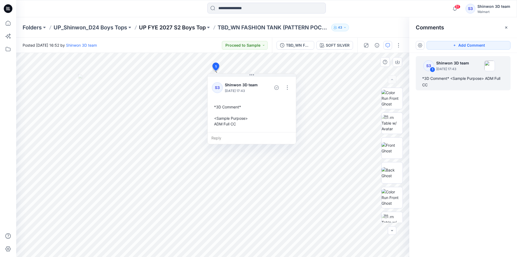
click at [197, 25] on p "UP FYE 2027 S2 Boys Top" at bounding box center [172, 28] width 67 height 8
